Goal: Communication & Community: Answer question/provide support

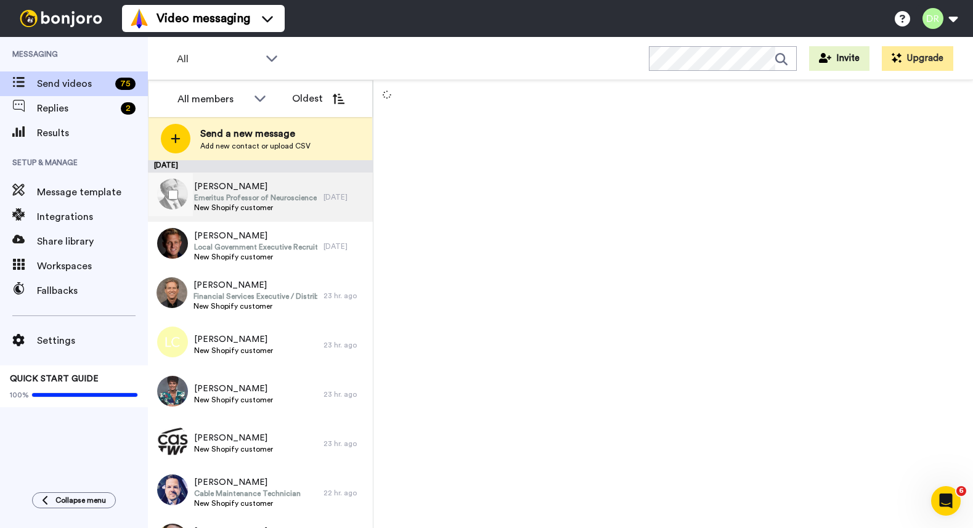
click at [221, 193] on span "Emeritus Professor of Neuroscience" at bounding box center [255, 198] width 123 height 10
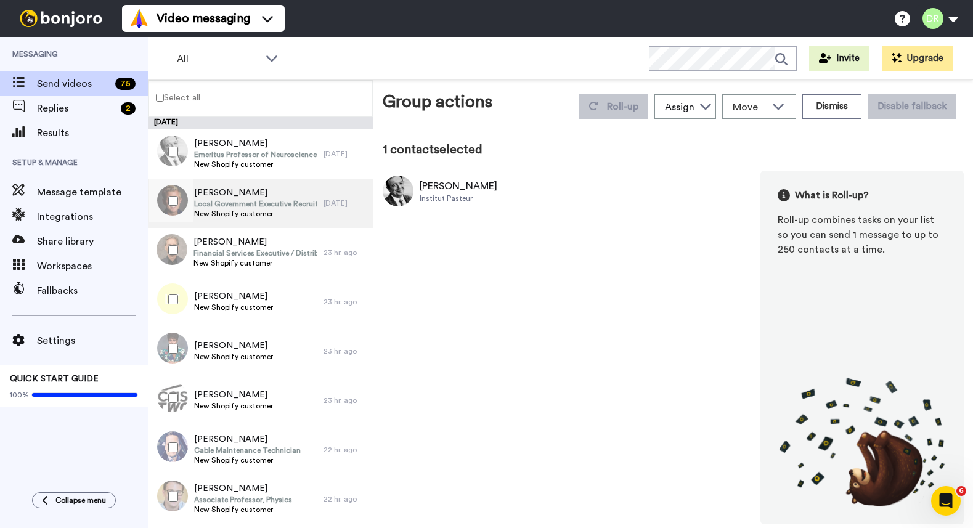
click at [243, 206] on span "Local Government Executive Recruiter" at bounding box center [255, 204] width 123 height 10
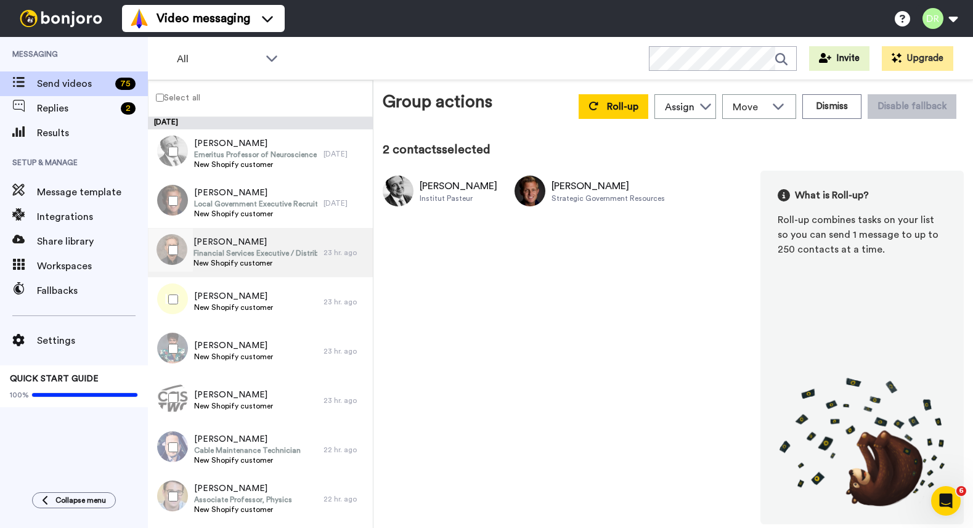
click at [223, 242] on span "JOHN BURHOE" at bounding box center [256, 242] width 124 height 12
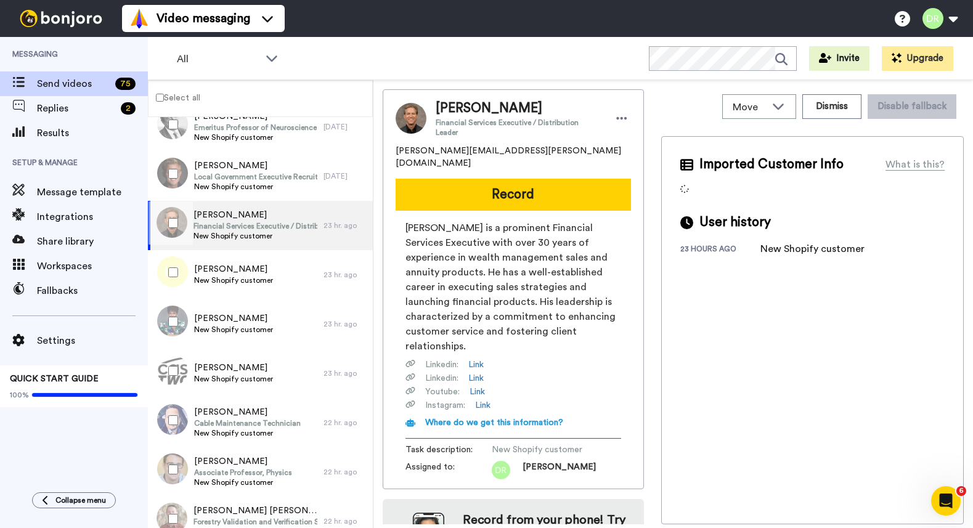
scroll to position [27, 0]
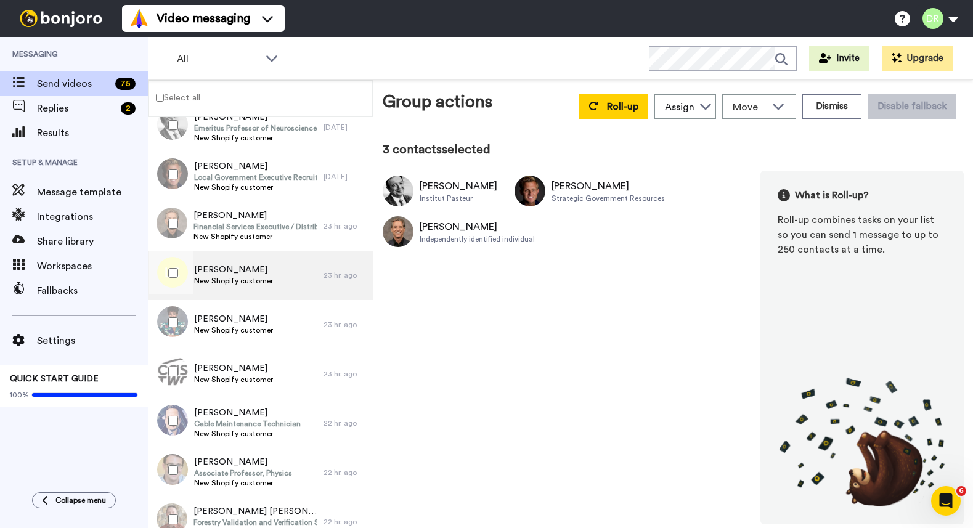
click at [235, 276] on span "New Shopify customer" at bounding box center [233, 281] width 79 height 10
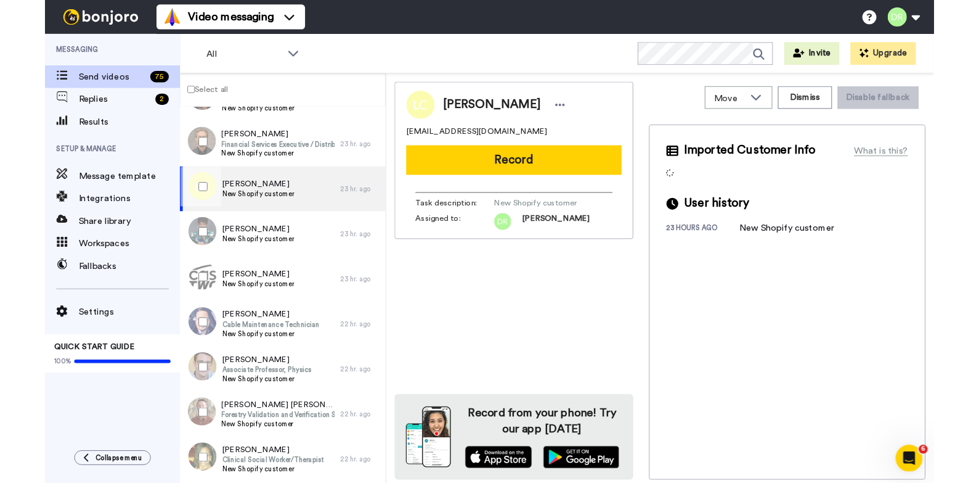
scroll to position [112, 0]
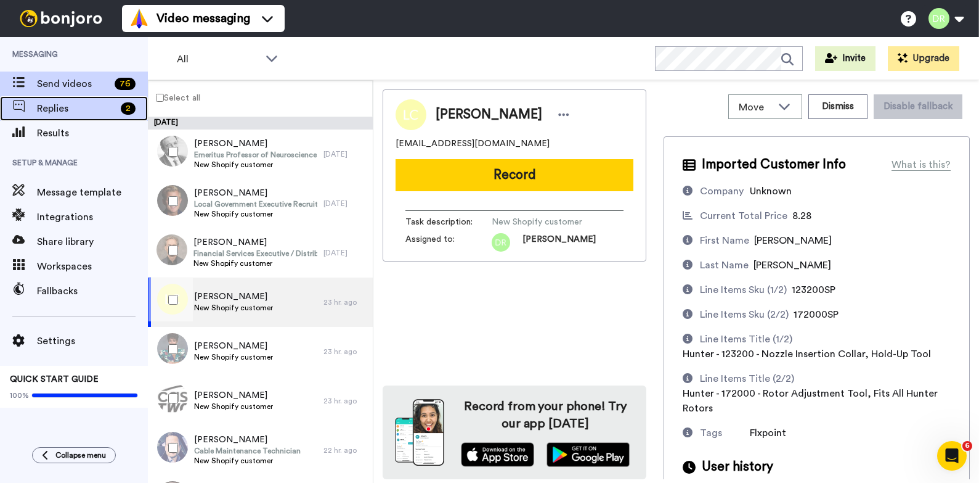
click at [49, 107] on span "Replies" at bounding box center [76, 108] width 79 height 15
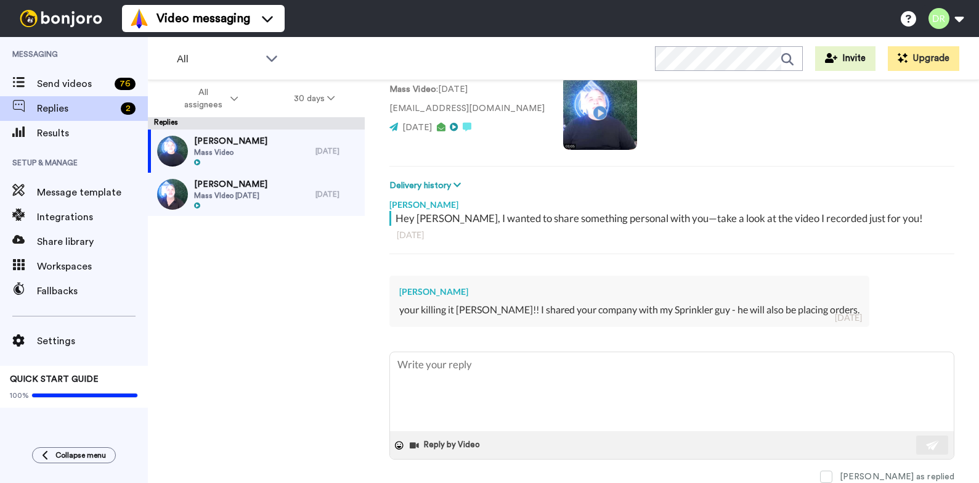
scroll to position [94, 0]
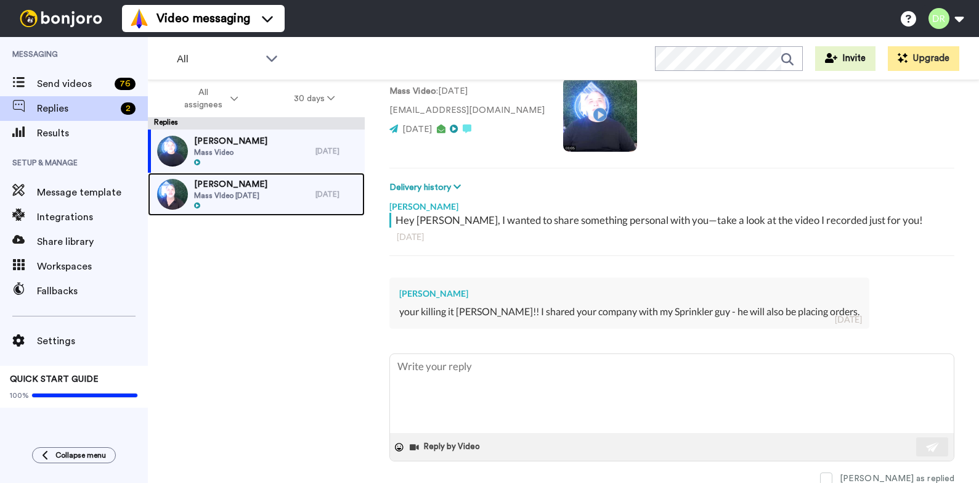
click at [237, 194] on span "Mass VIdeo [DATE]" at bounding box center [230, 195] width 73 height 10
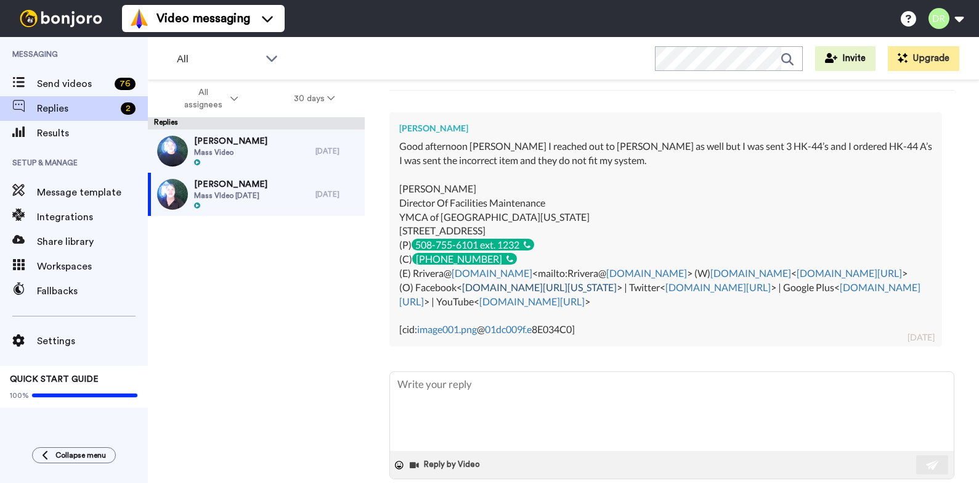
scroll to position [293, 0]
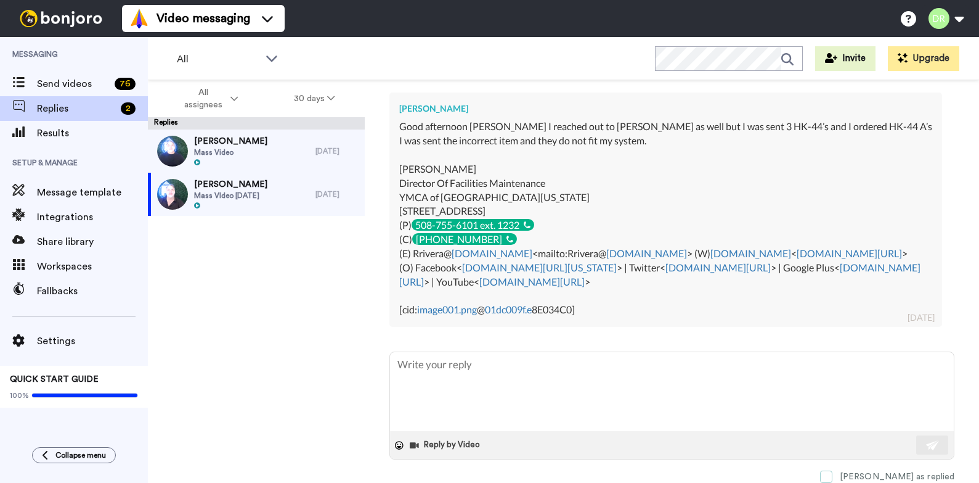
click at [833, 477] on span at bounding box center [826, 476] width 12 height 12
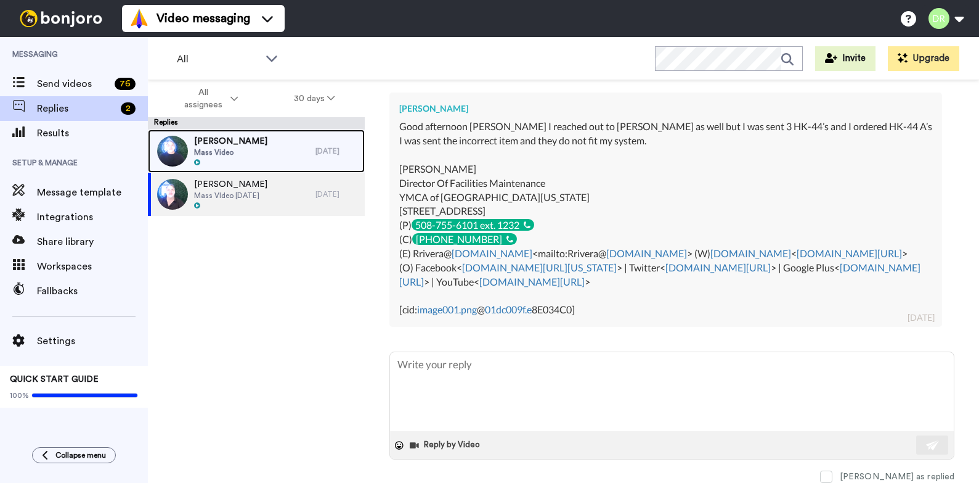
click at [223, 145] on span "[PERSON_NAME]" at bounding box center [230, 141] width 73 height 12
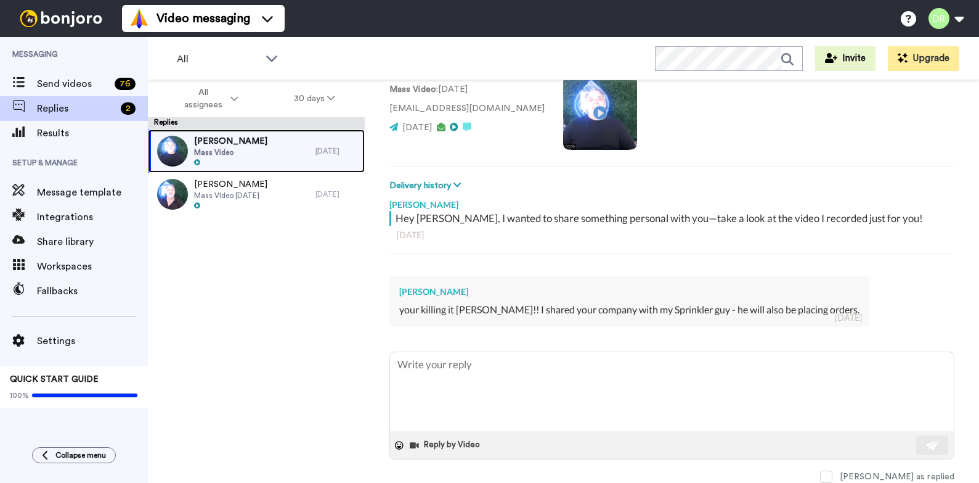
scroll to position [96, 0]
type textarea "x"
